Goal: Task Accomplishment & Management: Use online tool/utility

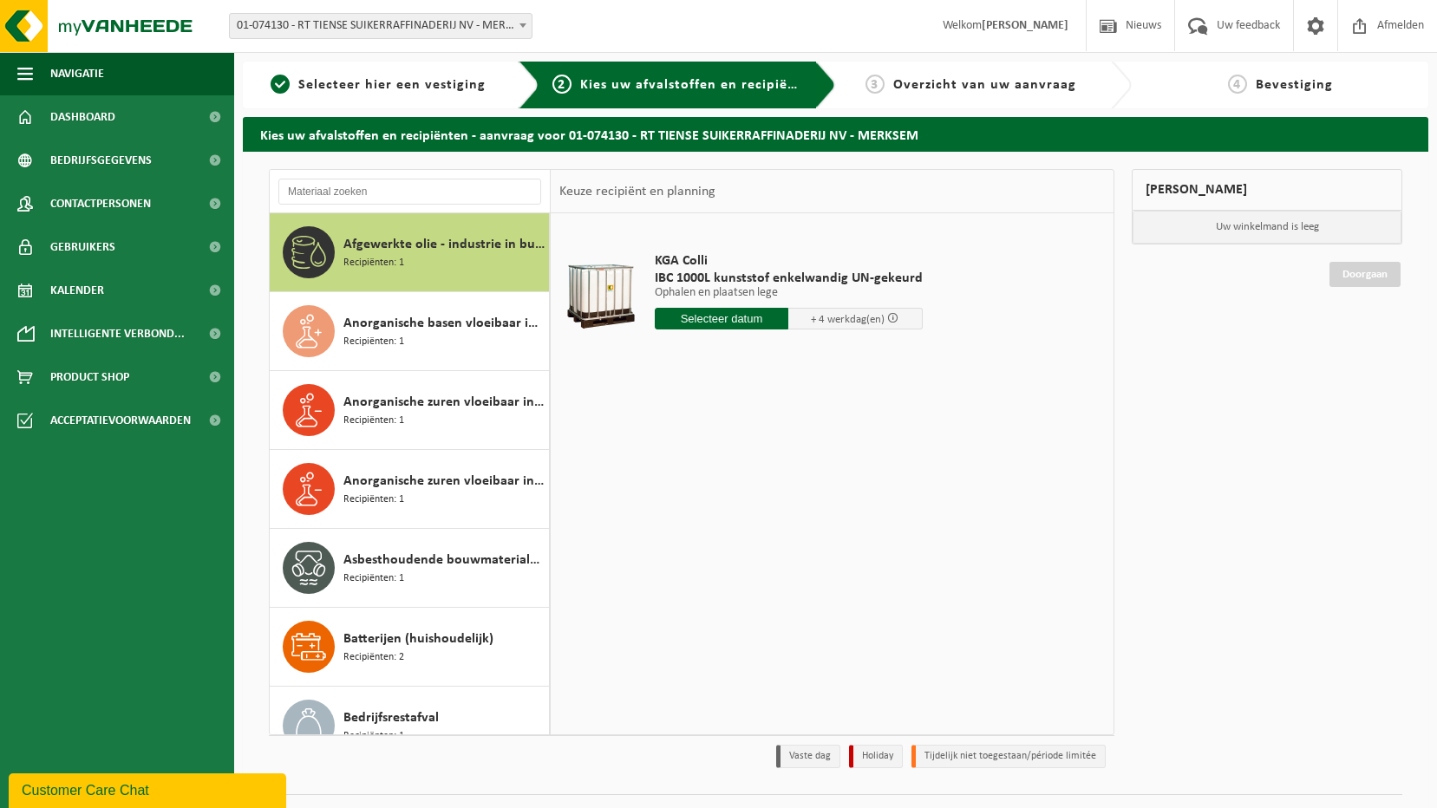
click at [931, 91] on span "Overzicht van uw aanvraag" at bounding box center [984, 85] width 183 height 14
click at [84, 290] on span "Kalender" at bounding box center [77, 290] width 54 height 43
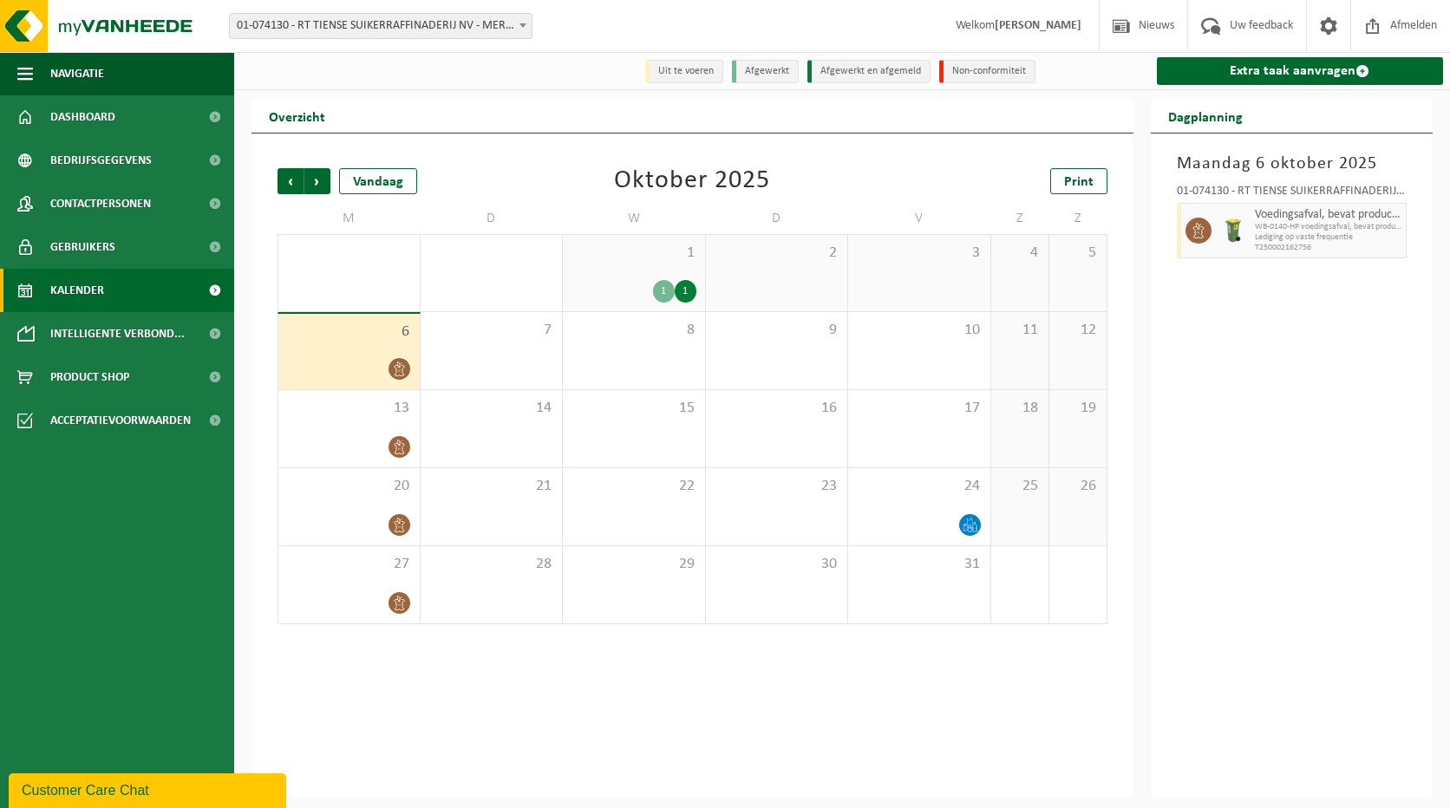
click at [680, 283] on div "1" at bounding box center [686, 291] width 22 height 23
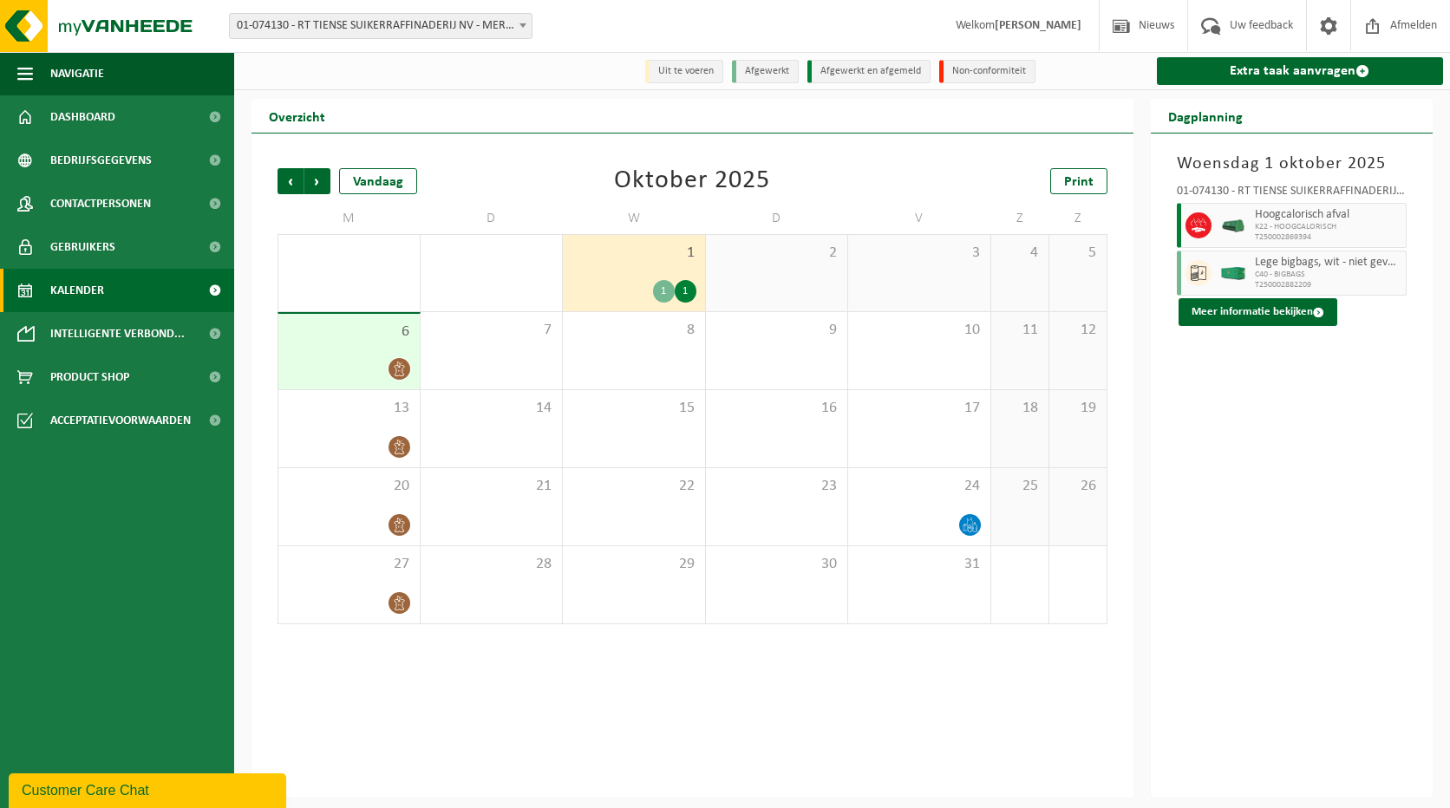
click at [1268, 222] on span "Hoogcalorisch afval" at bounding box center [1328, 215] width 147 height 14
click at [1287, 315] on button "Meer informatie bekijken" at bounding box center [1257, 312] width 159 height 28
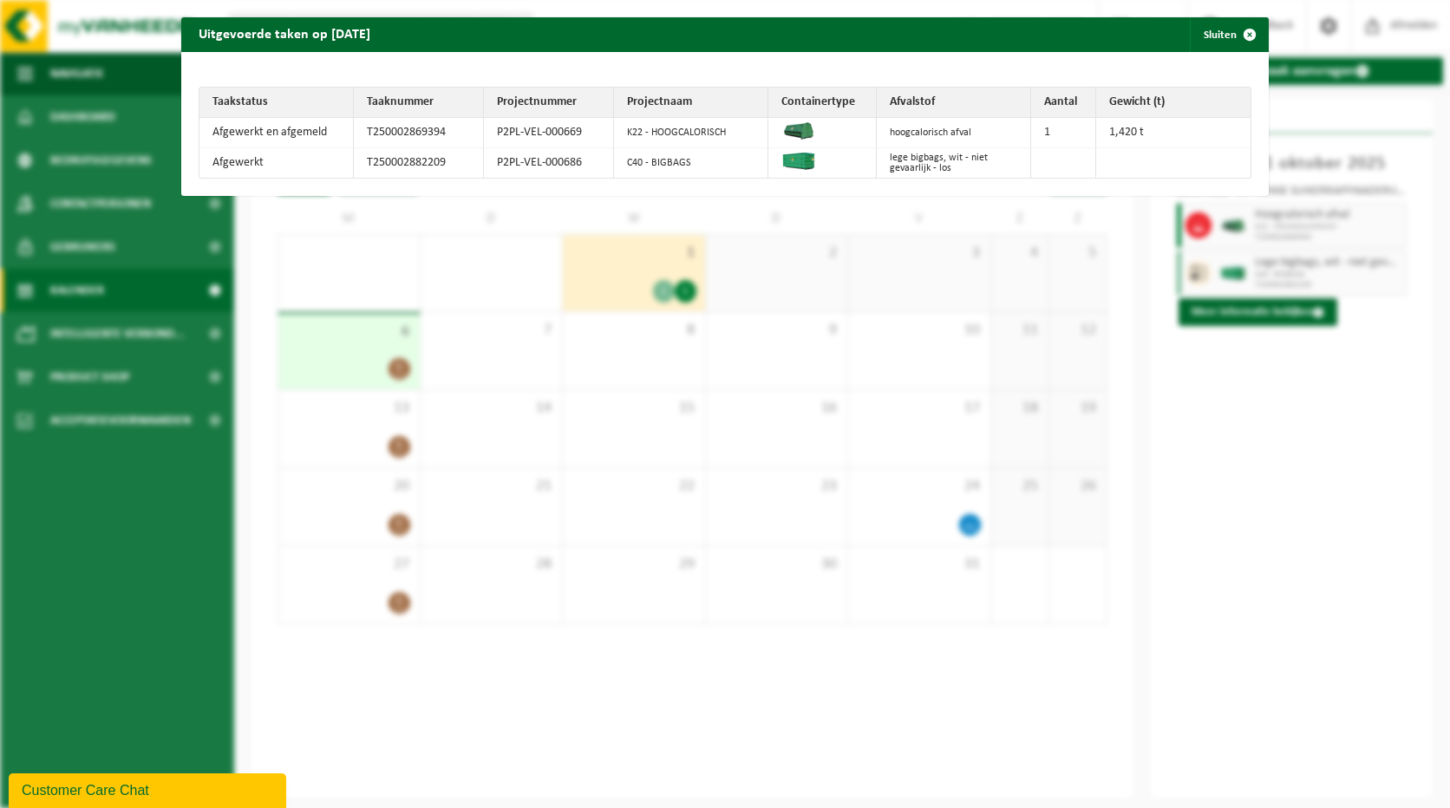
click at [861, 259] on div "Uitgevoerde taken op 2025-10-01 Sluiten Taakstatus Taaknummer Projectnummer Pro…" at bounding box center [725, 404] width 1450 height 808
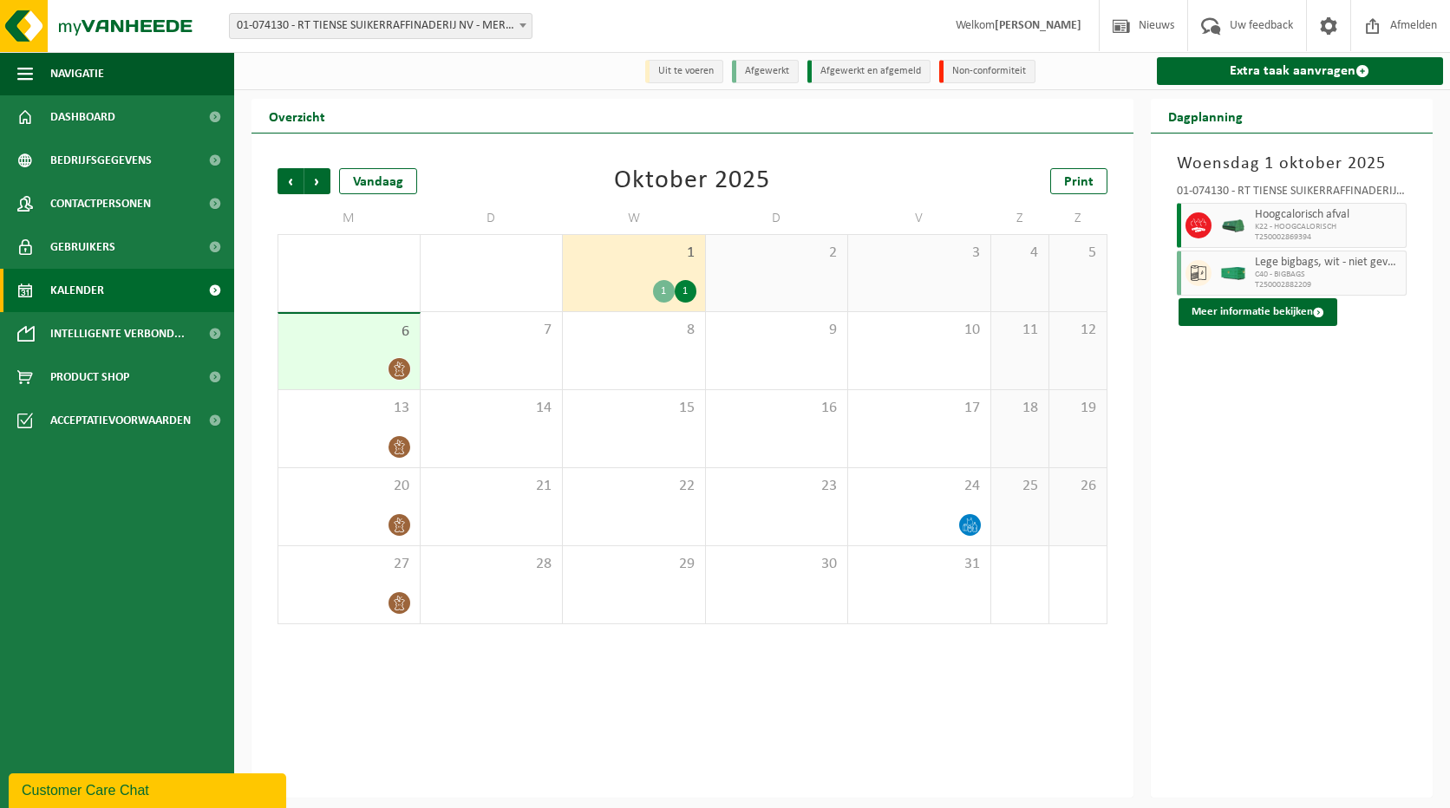
click at [372, 346] on div "6" at bounding box center [348, 351] width 141 height 75
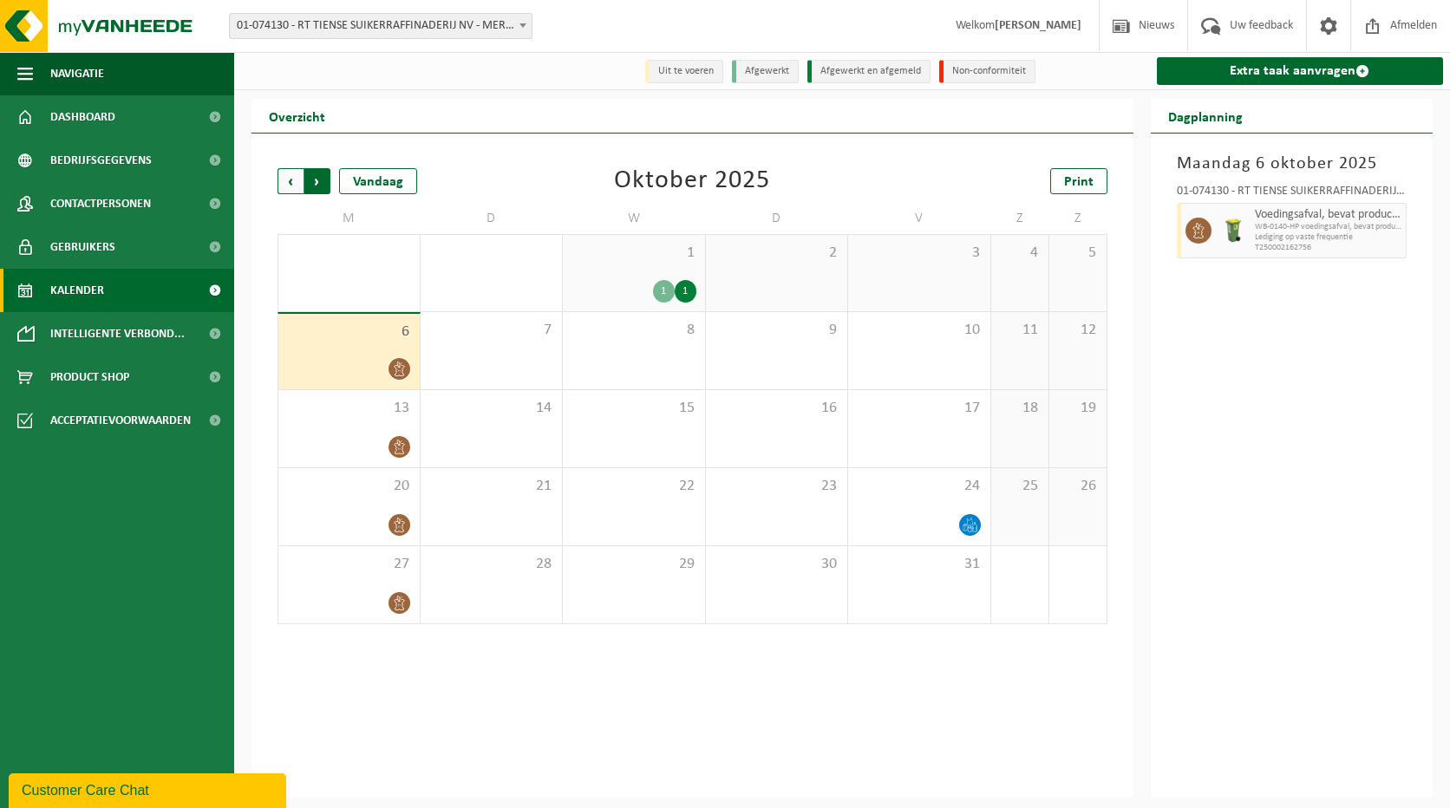
click at [279, 171] on span "Vorige" at bounding box center [290, 181] width 26 height 26
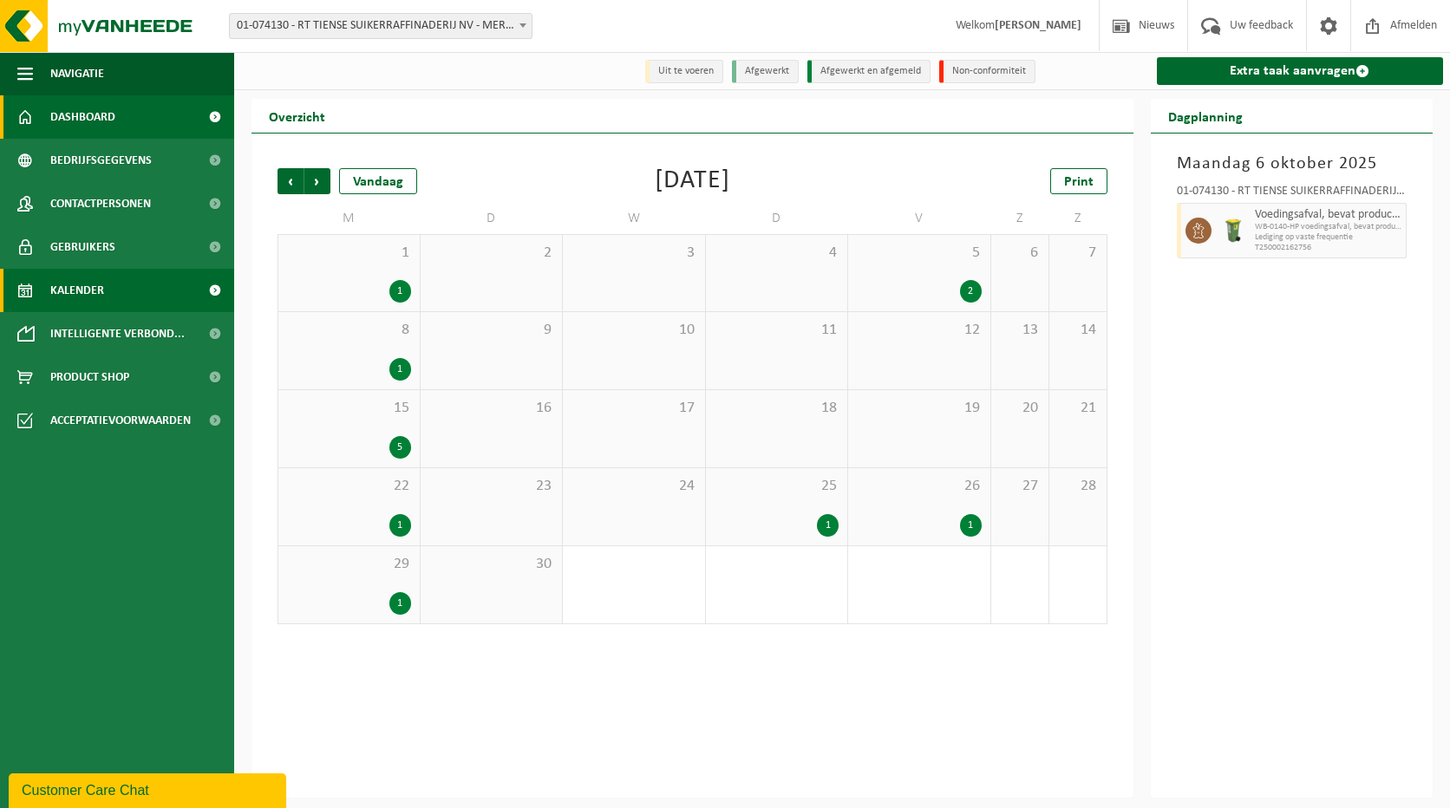
click at [79, 106] on span "Dashboard" at bounding box center [82, 116] width 65 height 43
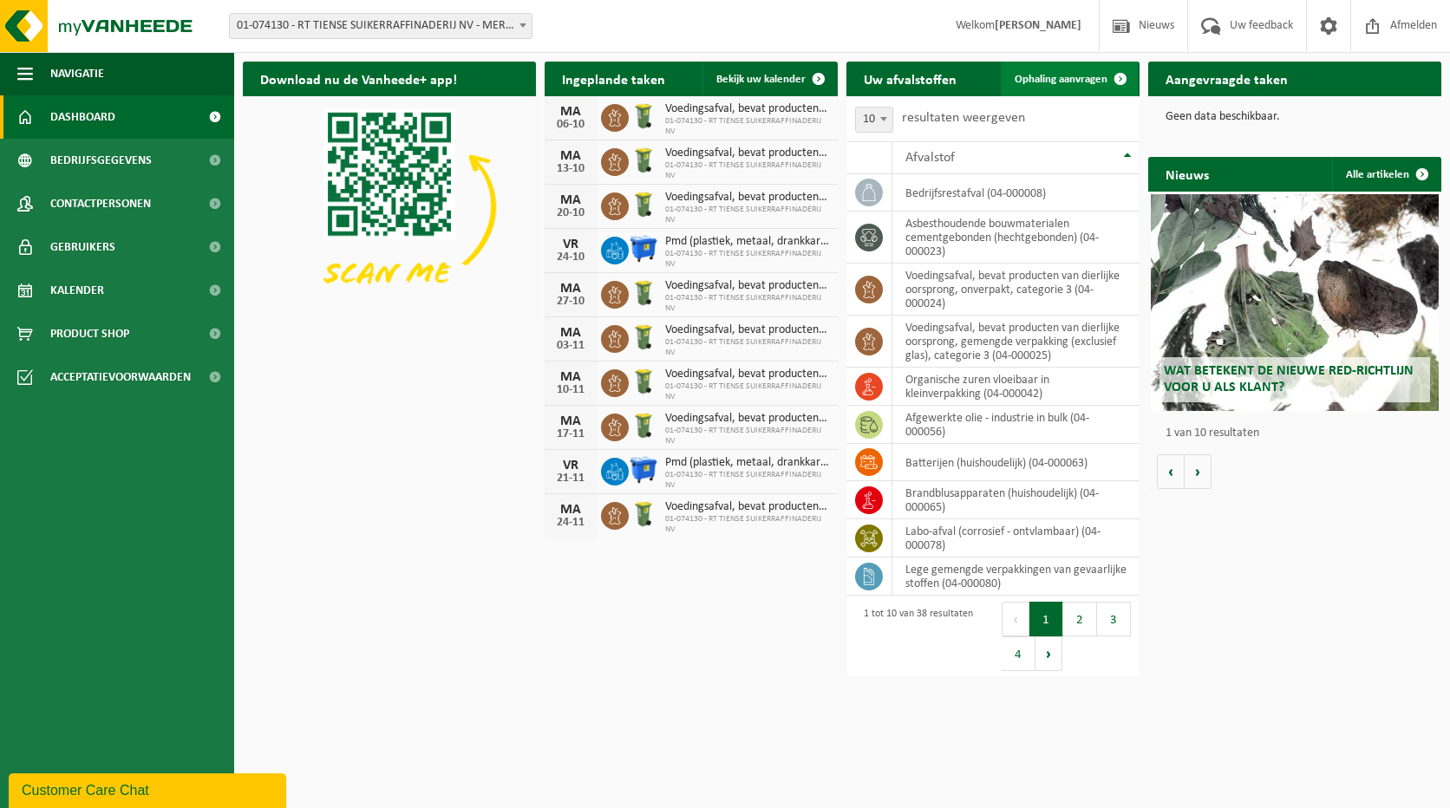
click at [1066, 76] on span "Ophaling aanvragen" at bounding box center [1060, 79] width 93 height 11
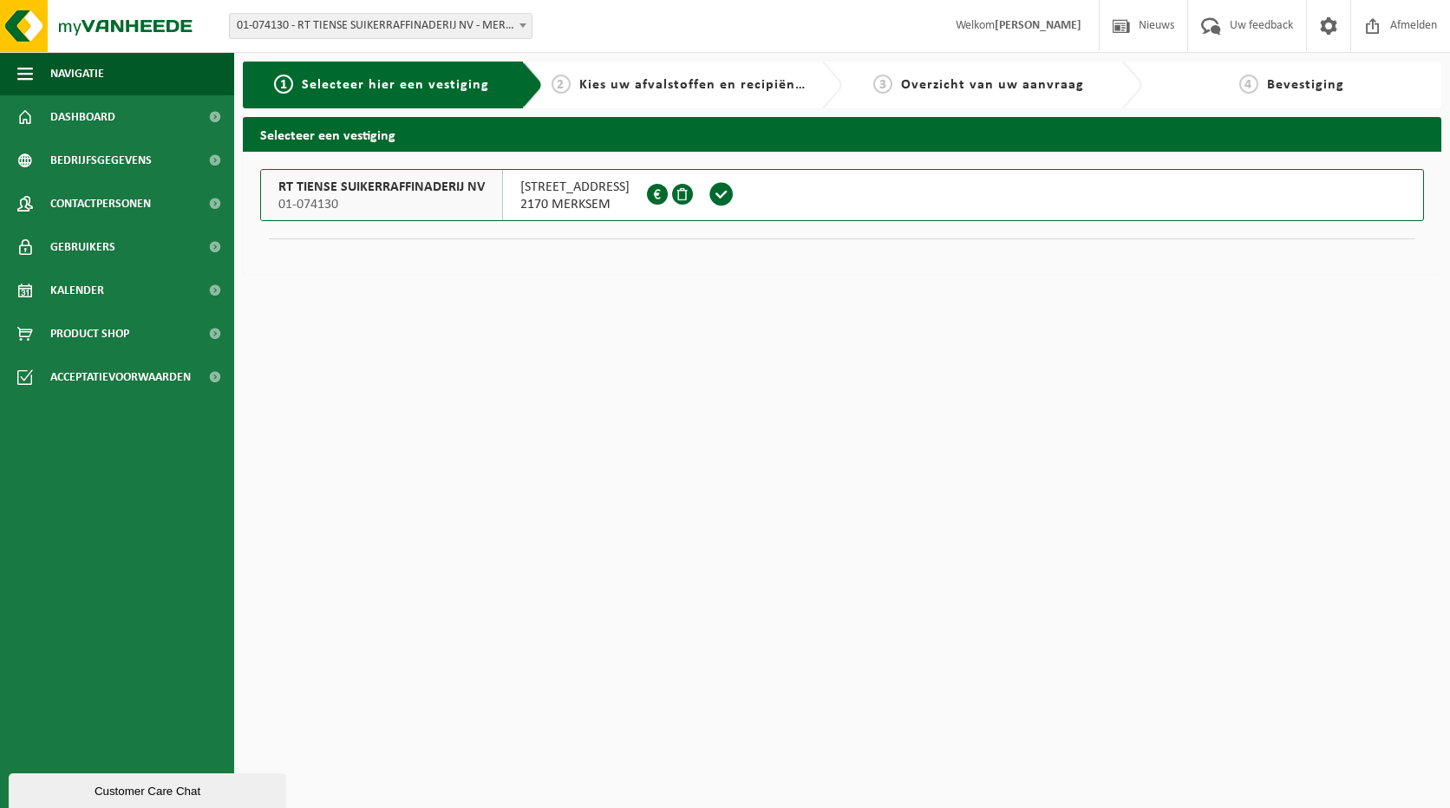
click at [734, 194] on span at bounding box center [721, 194] width 26 height 26
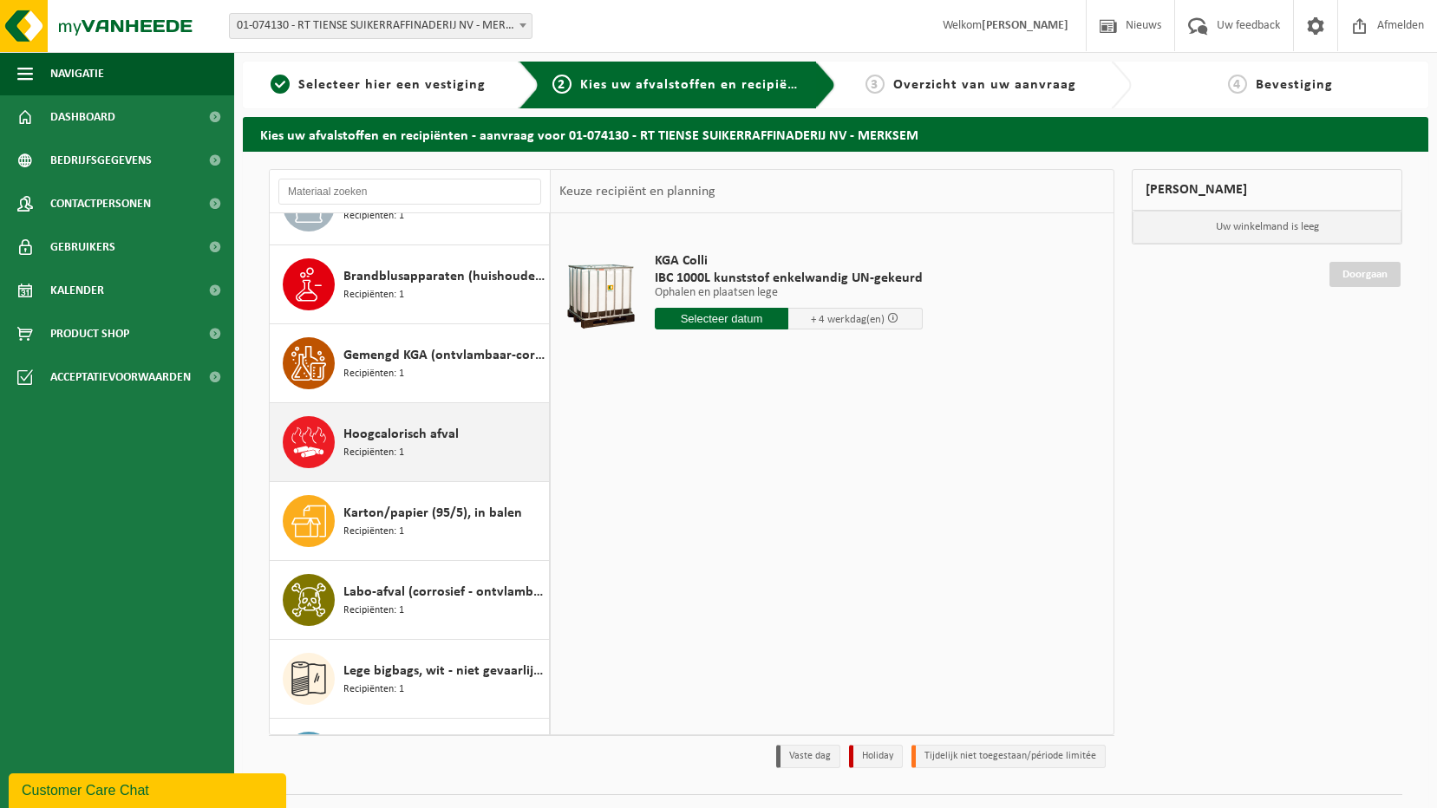
click at [433, 421] on div "Hoogcalorisch afval Recipiënten: 1" at bounding box center [443, 442] width 201 height 52
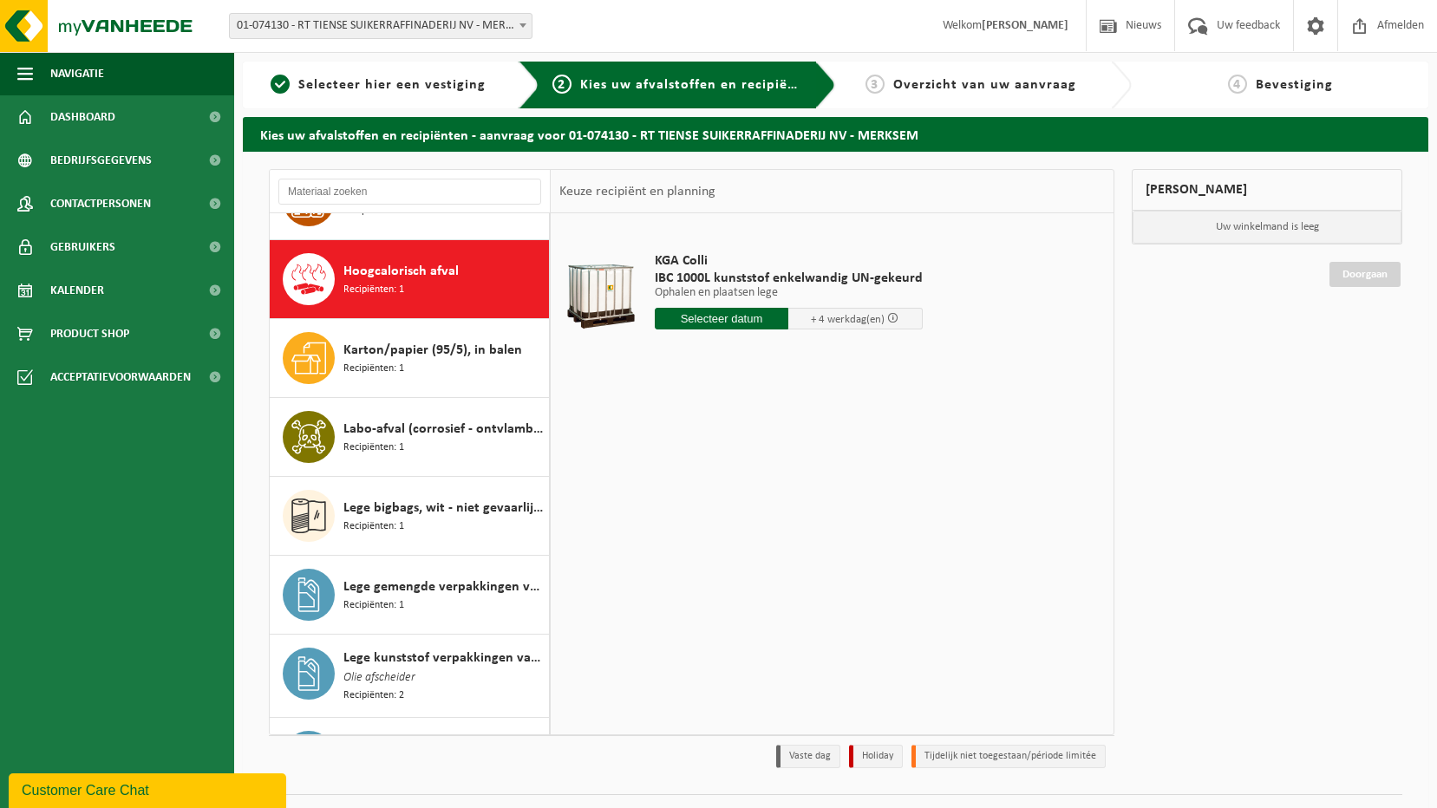
scroll to position [710, 0]
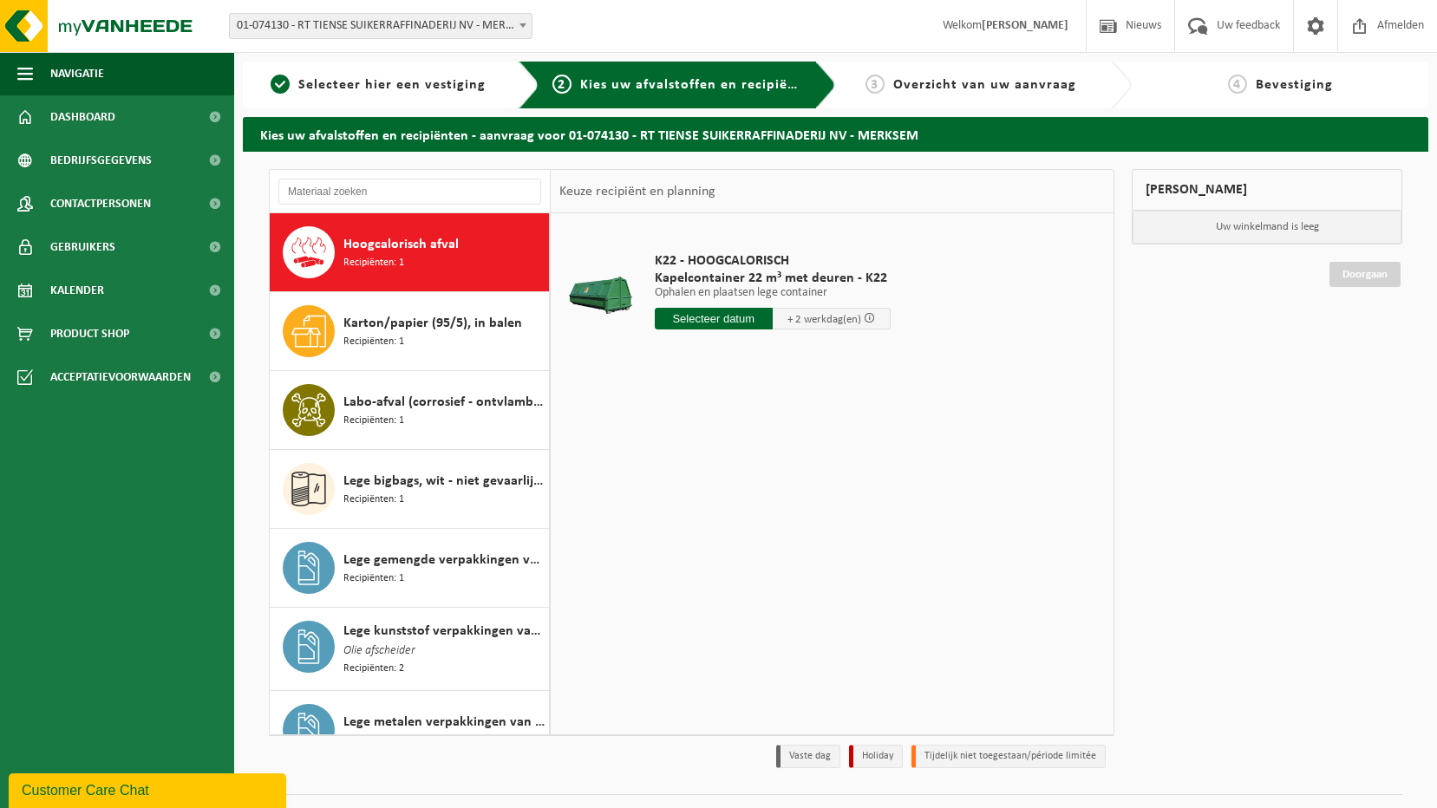
click at [801, 314] on span "+ 2 werkdag(en)" at bounding box center [824, 319] width 74 height 11
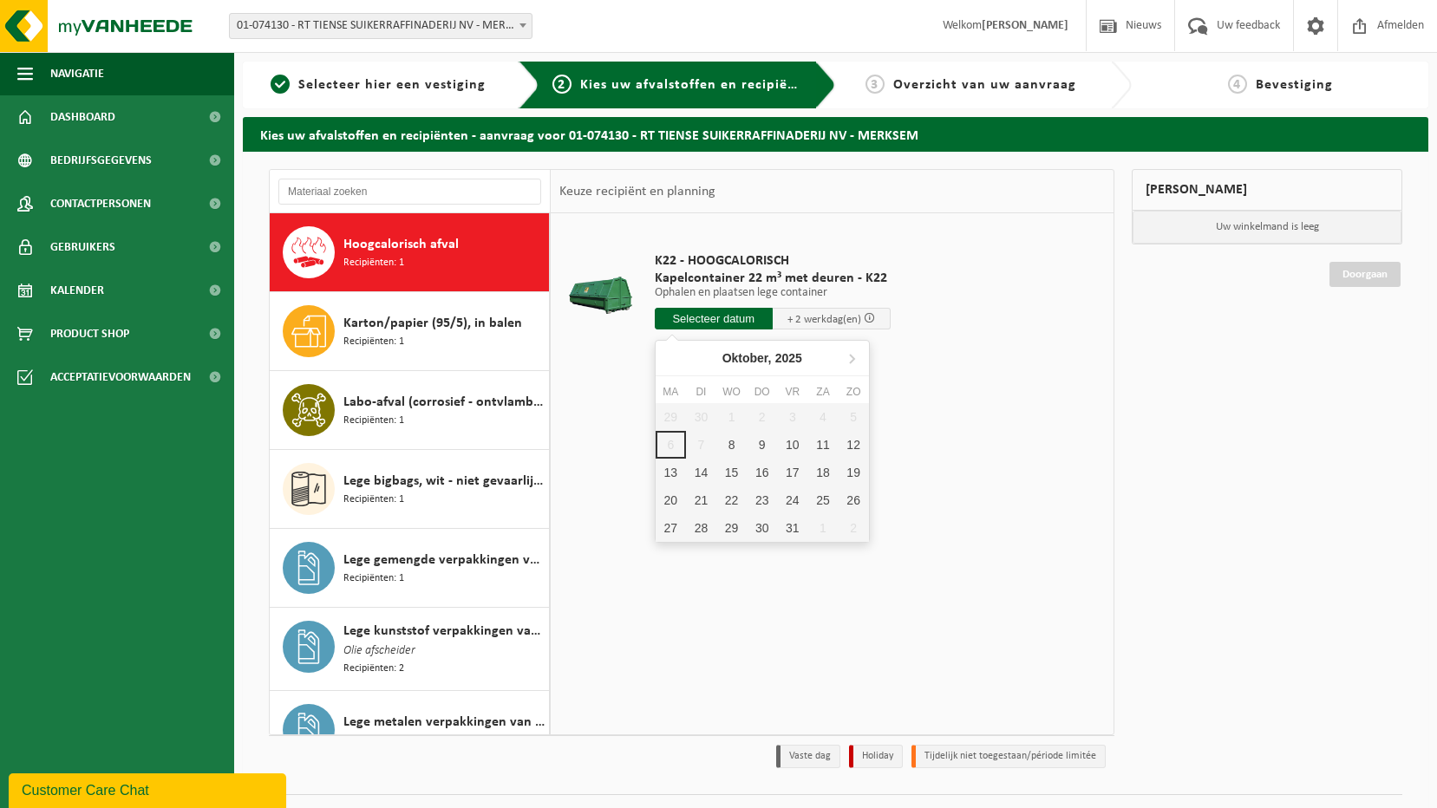
click at [755, 322] on input "text" at bounding box center [714, 319] width 118 height 22
click at [740, 446] on div "8" at bounding box center [731, 445] width 30 height 28
type input "Van 2025-10-08"
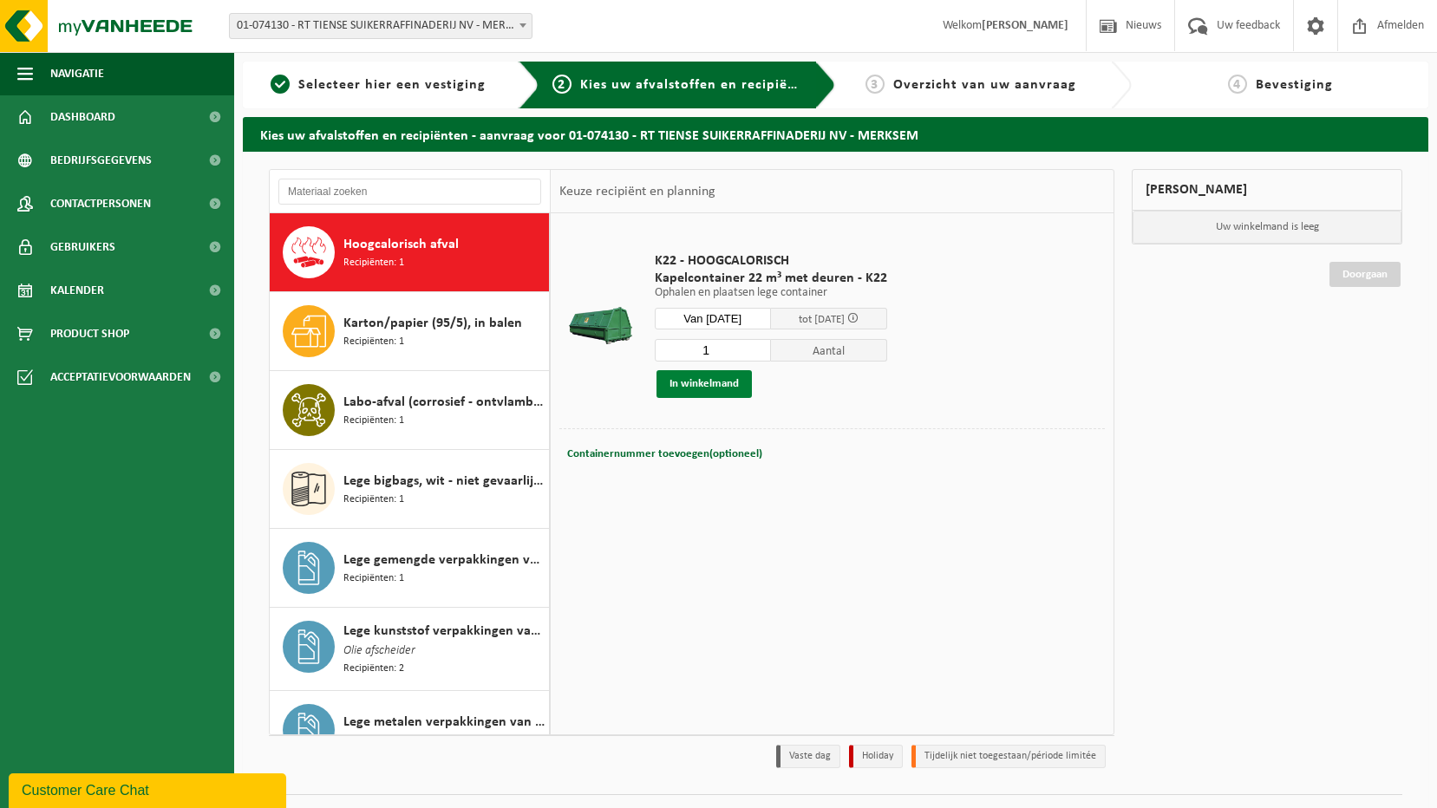
click at [739, 388] on button "In winkelmand" at bounding box center [703, 384] width 95 height 28
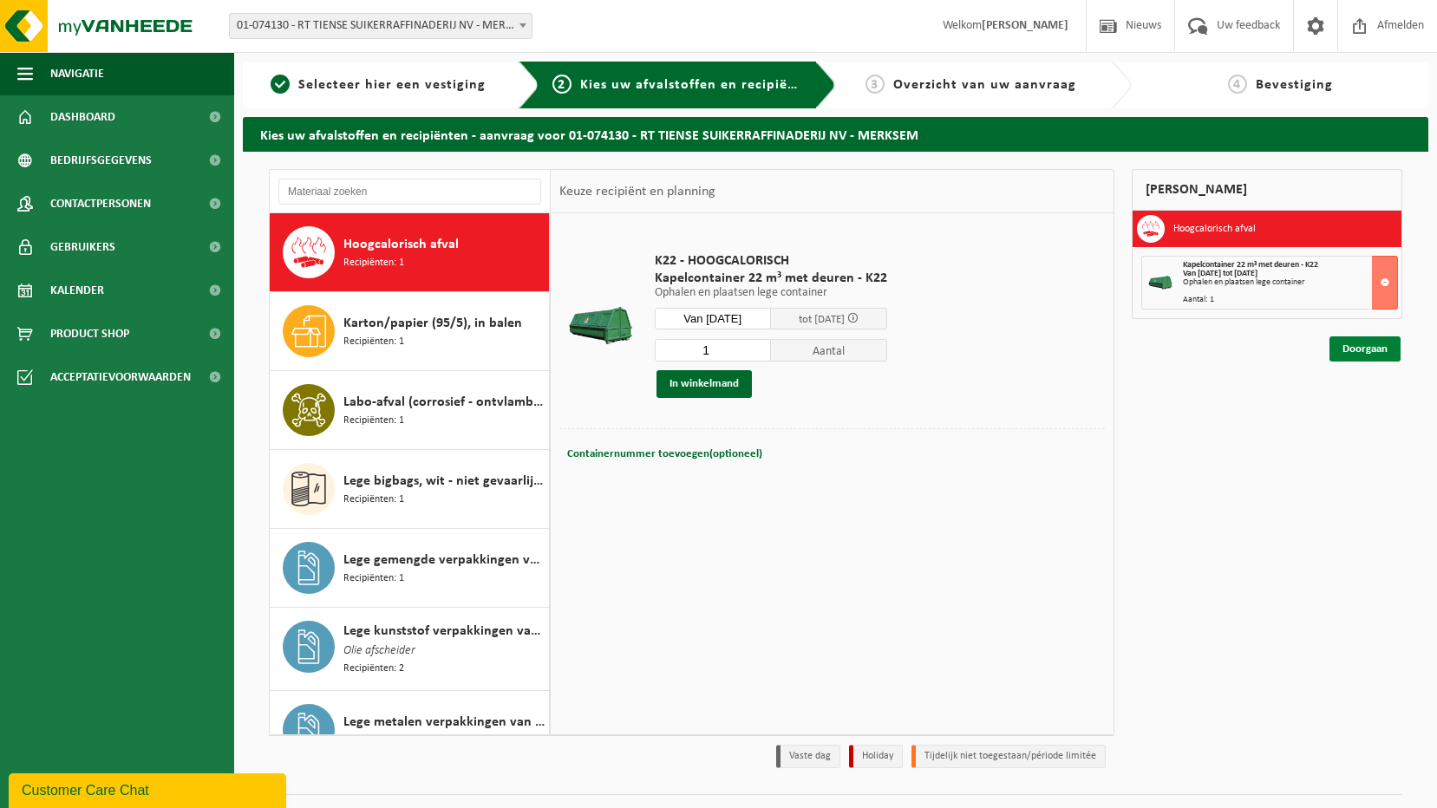
click at [1362, 349] on link "Doorgaan" at bounding box center [1364, 348] width 71 height 25
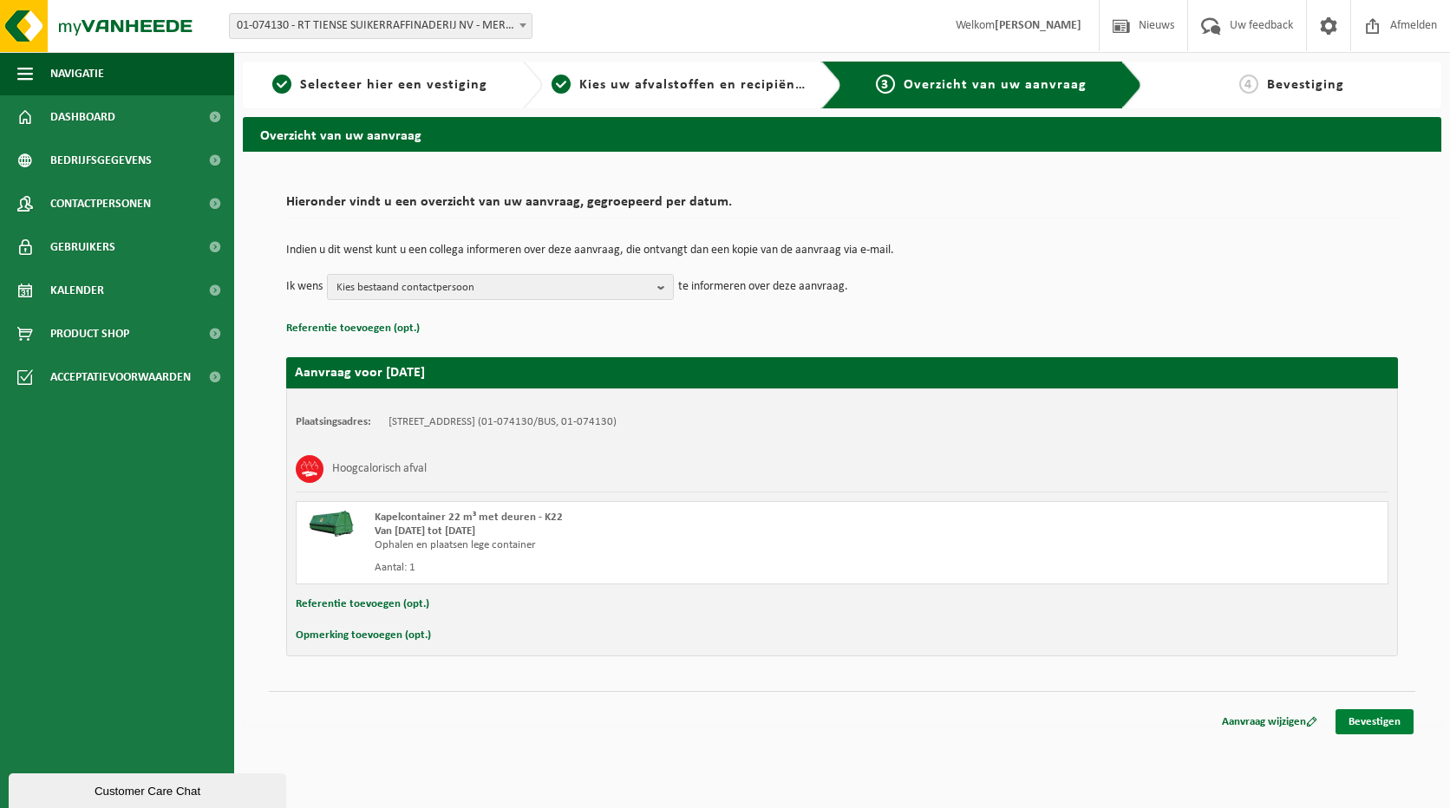
click at [1357, 727] on link "Bevestigen" at bounding box center [1374, 721] width 78 height 25
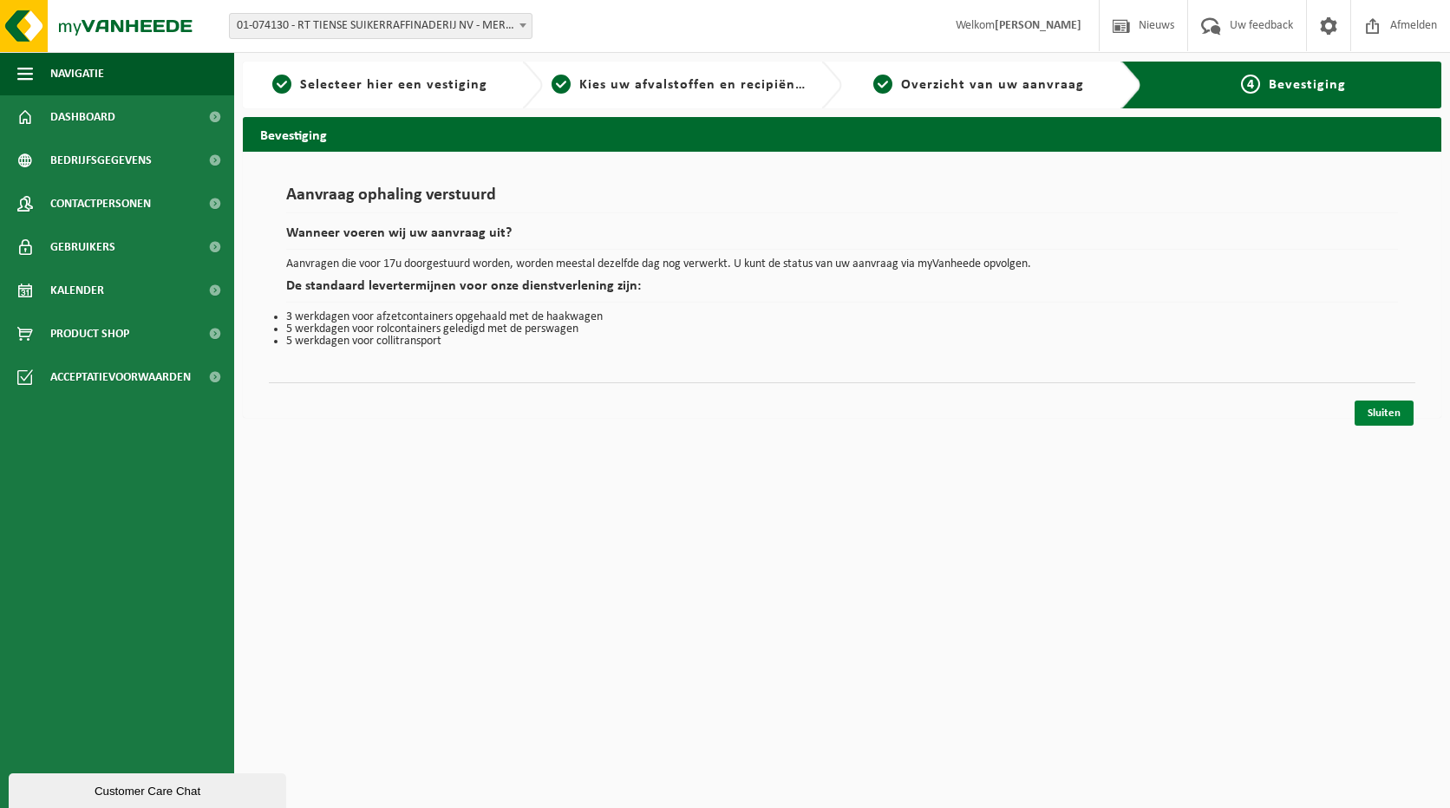
click at [1375, 416] on link "Sluiten" at bounding box center [1383, 413] width 59 height 25
